Goal: Browse casually

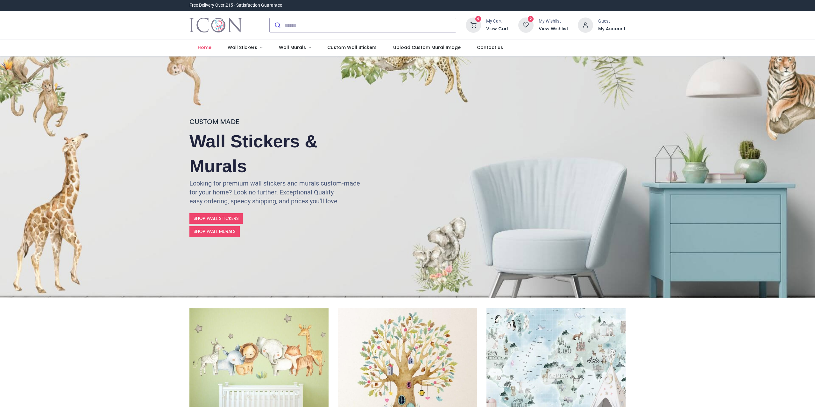
click at [222, 29] on img "Logo of Icon Wall Stickers" at bounding box center [216, 25] width 53 height 18
